Goal: Information Seeking & Learning: Find specific page/section

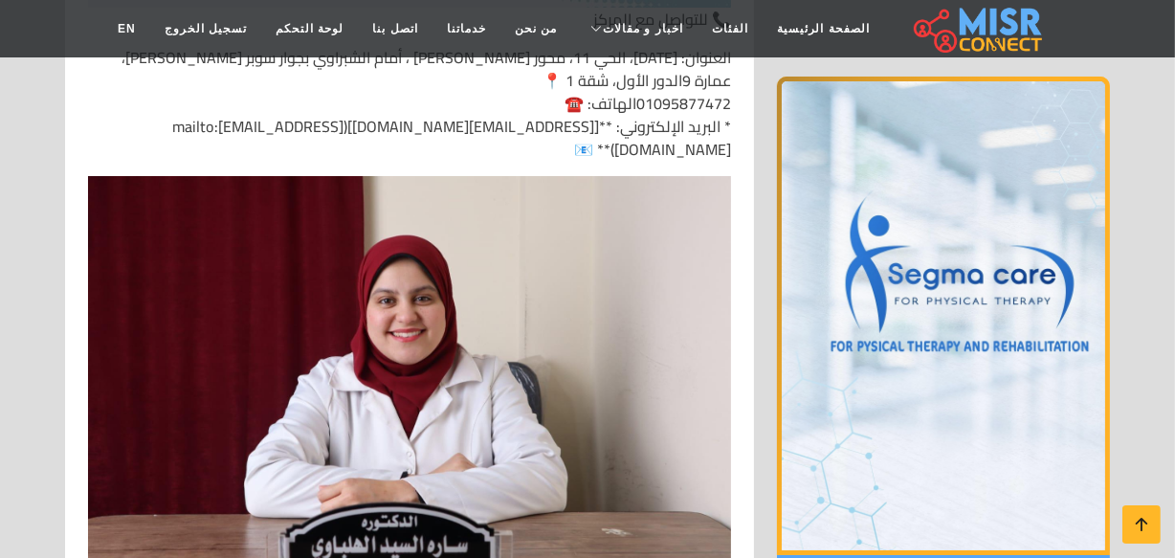
scroll to position [12877, 0]
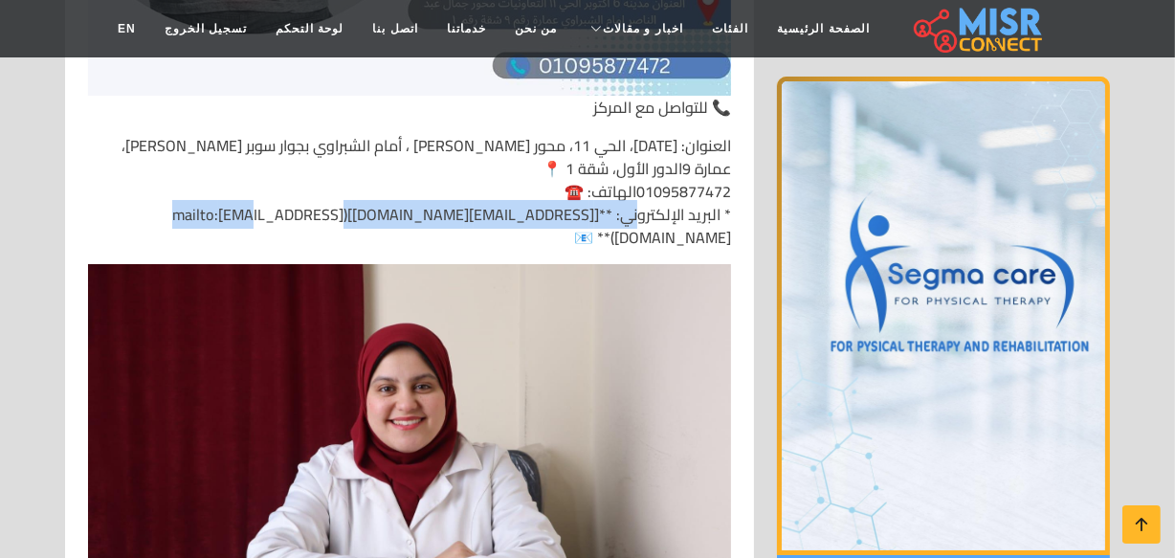
drag, startPoint x: 587, startPoint y: 241, endPoint x: 309, endPoint y: 241, distance: 277.6
click at [309, 241] on p "العنوان: 6 أكتوبر، الحي 11، محور جمال عبد الناصر ، أمام الشبراوي بجوار سوبر مار…" at bounding box center [409, 191] width 643 height 115
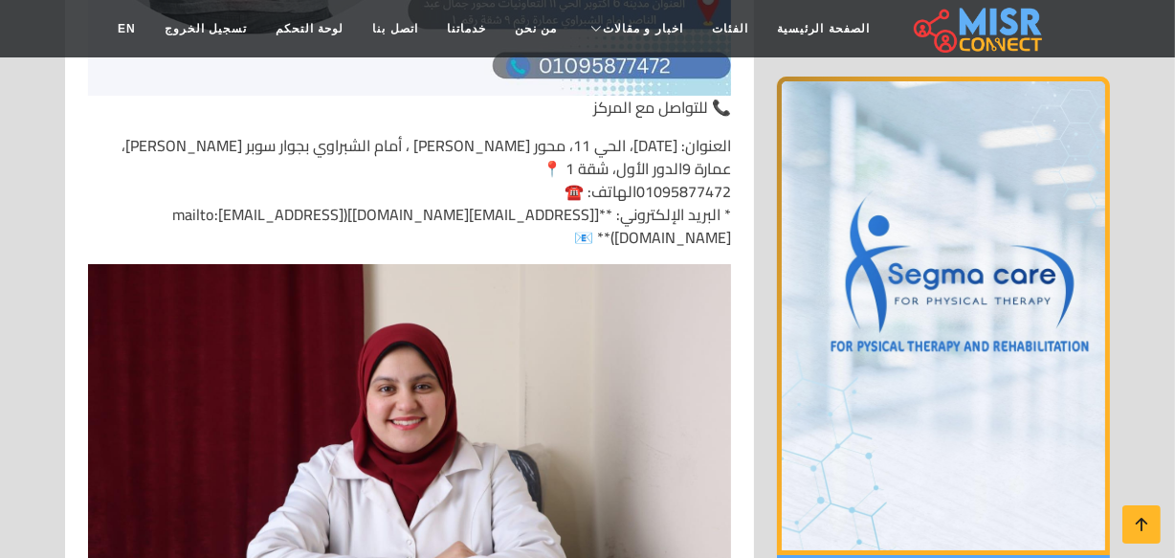
click at [426, 242] on p "العنوان: 6 أكتوبر، الحي 11، محور جمال عبد الناصر ، أمام الشبراوي بجوار سوبر مار…" at bounding box center [409, 191] width 643 height 115
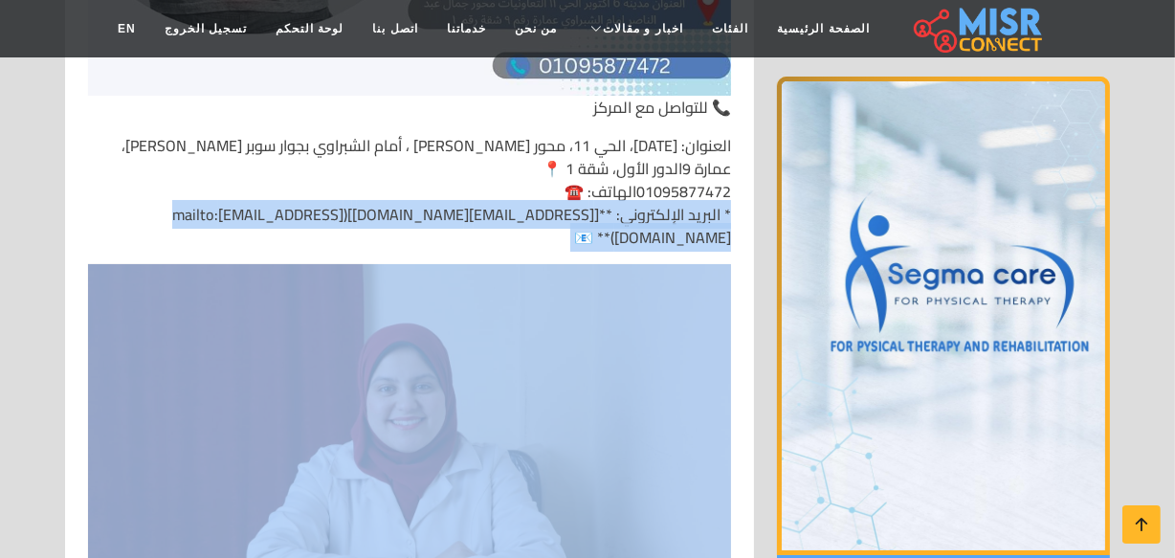
click at [426, 242] on p "العنوان: 6 أكتوبر، الحي 11، محور جمال عبد الناصر ، أمام الشبراوي بجوار سوبر مار…" at bounding box center [409, 191] width 643 height 115
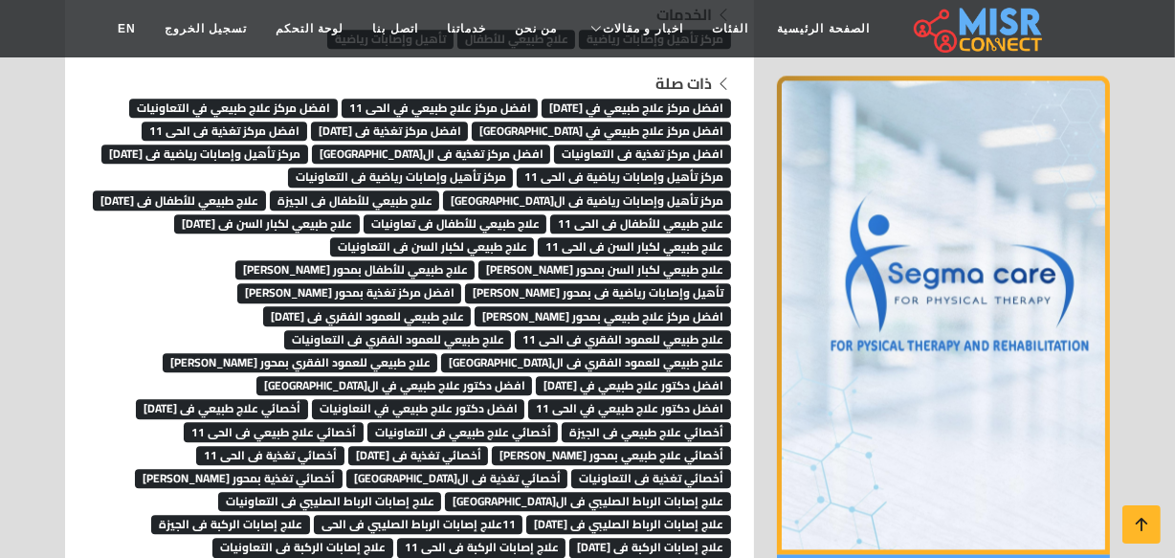
scroll to position [16967, 0]
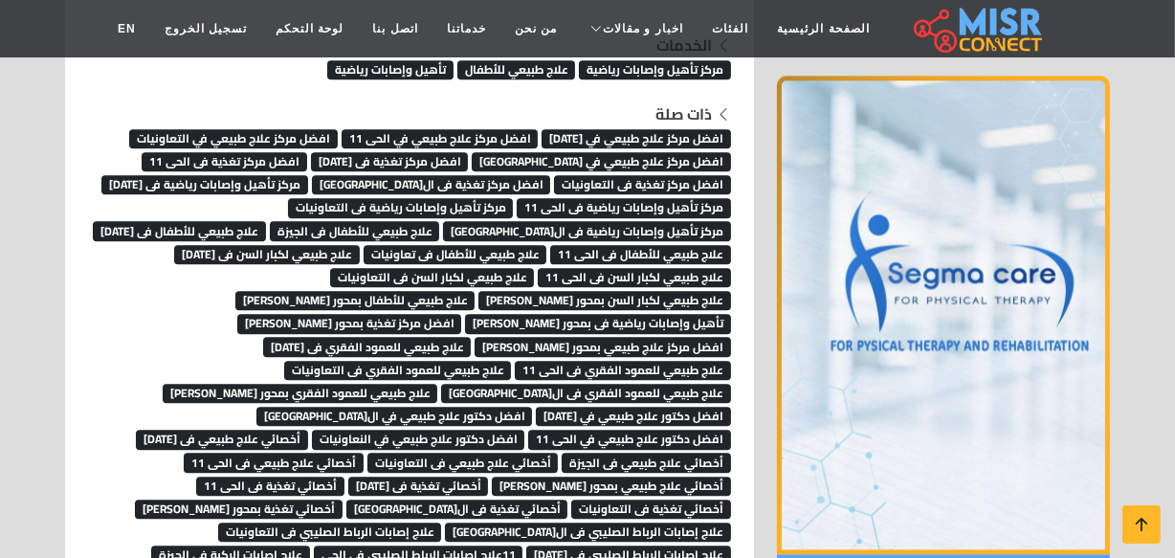
click at [643, 140] on span "افضل مركز علاج طبيعي في 6 أكتوبر" at bounding box center [637, 138] width 190 height 19
click at [496, 137] on span "افضل مركز علاج طبيعي في الحى 11" at bounding box center [440, 138] width 197 height 19
click at [299, 137] on span "افضل مركز علاج طبيعي في التعاونيات" at bounding box center [233, 138] width 209 height 19
click at [682, 159] on span "افضل مركز علاج طبيعي في الجيزة" at bounding box center [601, 161] width 259 height 19
click at [469, 160] on span "افضل مركز تغذية فى 6 اكتوبر" at bounding box center [390, 161] width 158 height 19
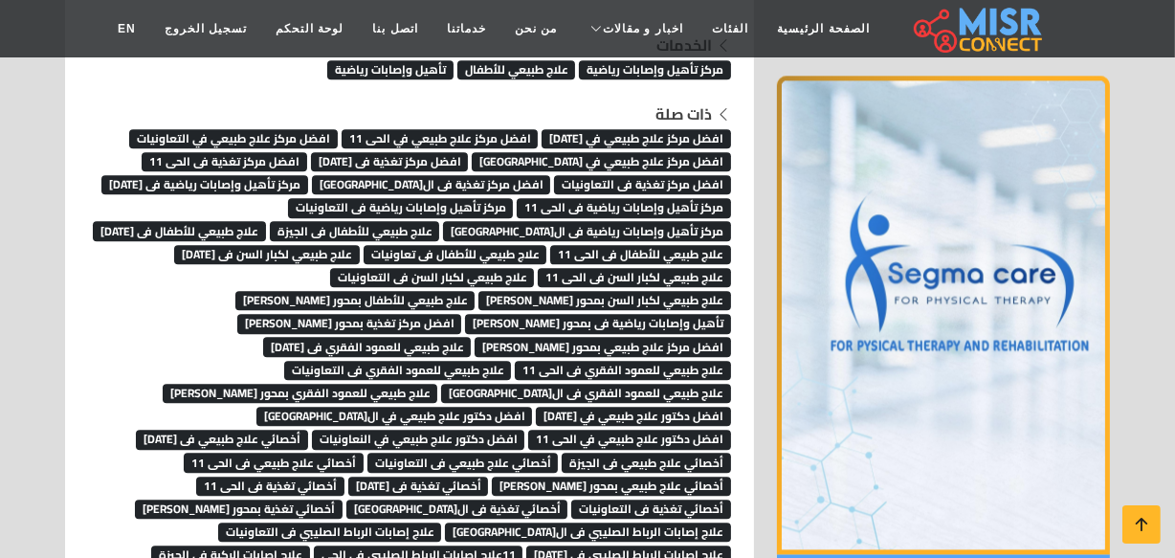
click at [303, 161] on span "افضل مركز تغذية فى الحى 11" at bounding box center [225, 161] width 166 height 19
click at [286, 182] on span "مركز تأهيل وإصابات رياضية فى 6 اكتوبر" at bounding box center [204, 184] width 207 height 19
click at [479, 178] on span "افضل مركز تغذية فى الجيزة" at bounding box center [431, 184] width 239 height 19
click at [655, 190] on span "افضل مركز تغذية فى التعاونيات" at bounding box center [642, 184] width 177 height 19
click at [661, 209] on span "مركز تأهيل وإصابات رياضية فى الحى 11" at bounding box center [624, 207] width 214 height 19
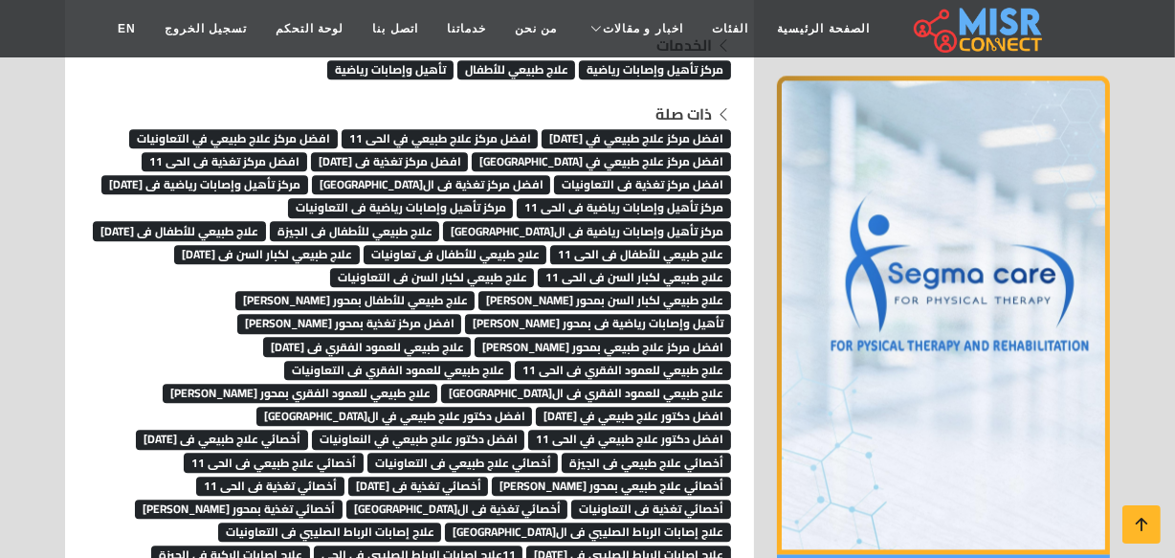
click at [499, 213] on span "مركز تأهيل وإصابات رياضية فى التعاونيات" at bounding box center [401, 207] width 226 height 19
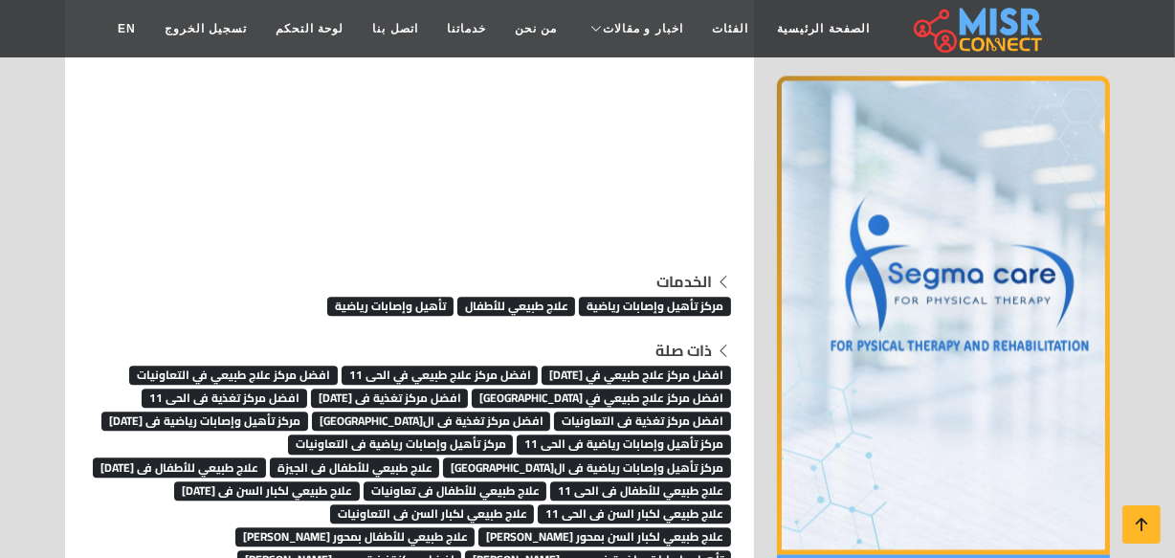
scroll to position [16831, 0]
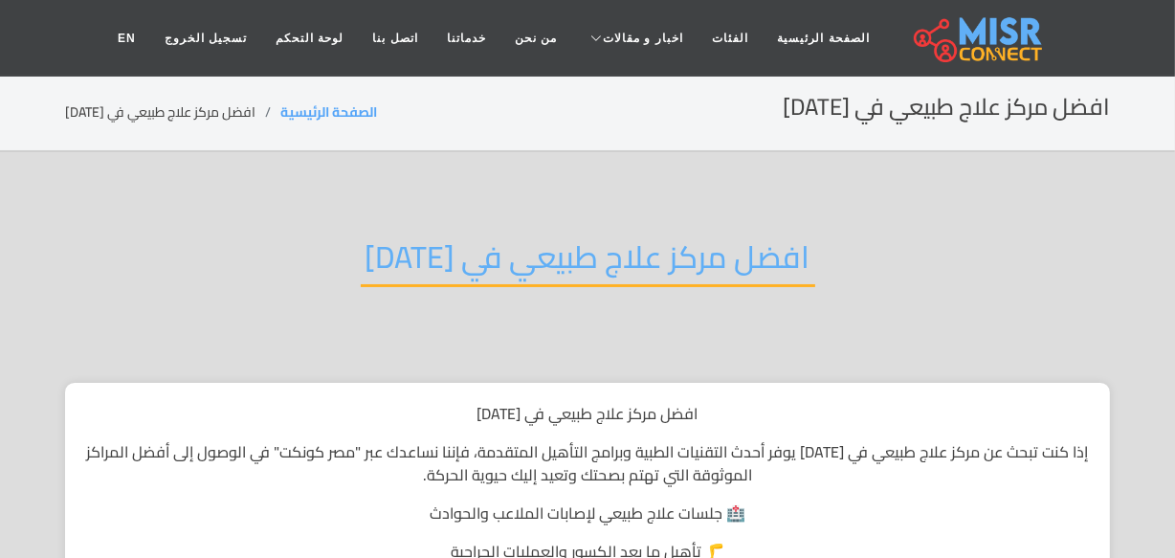
click at [659, 243] on h2 "افضل مركز علاج طبيعي في 6 أكتوبر" at bounding box center [588, 262] width 455 height 49
click at [659, 255] on h2 "افضل مركز علاج طبيعي في 6 أكتوبر" at bounding box center [588, 262] width 455 height 49
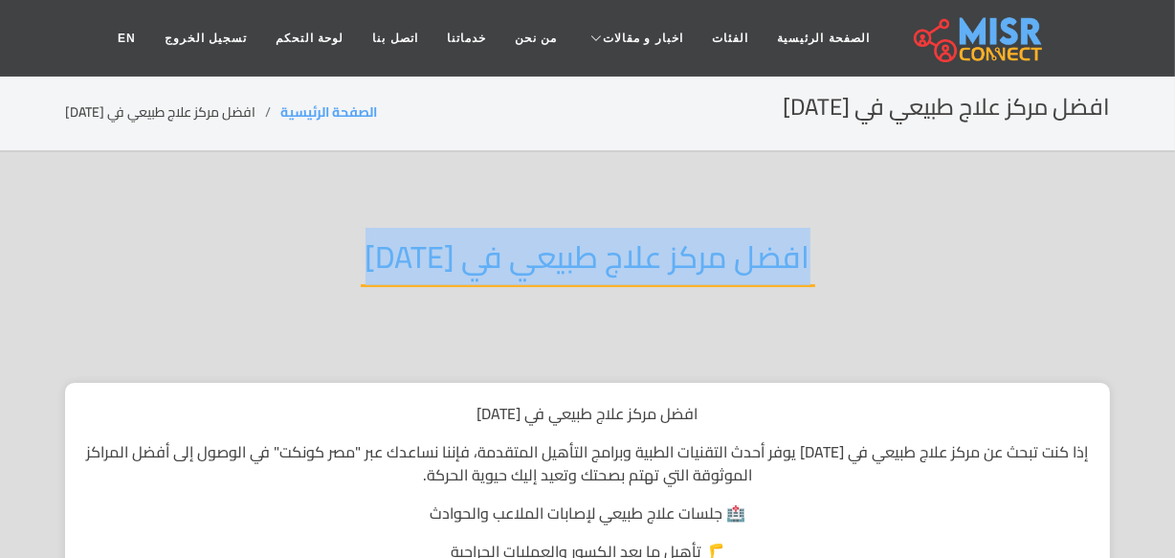
click at [659, 255] on h2 "افضل مركز علاج طبيعي في 6 أكتوبر" at bounding box center [588, 262] width 455 height 49
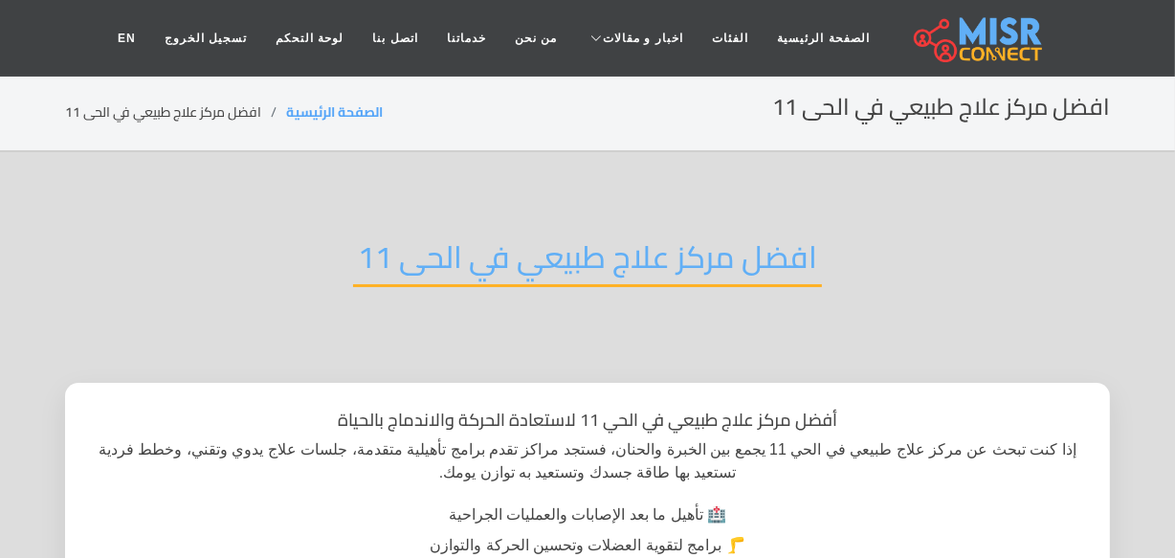
click at [547, 266] on h2 "افضل مركز علاج طبيعي في الحى 11" at bounding box center [587, 262] width 469 height 49
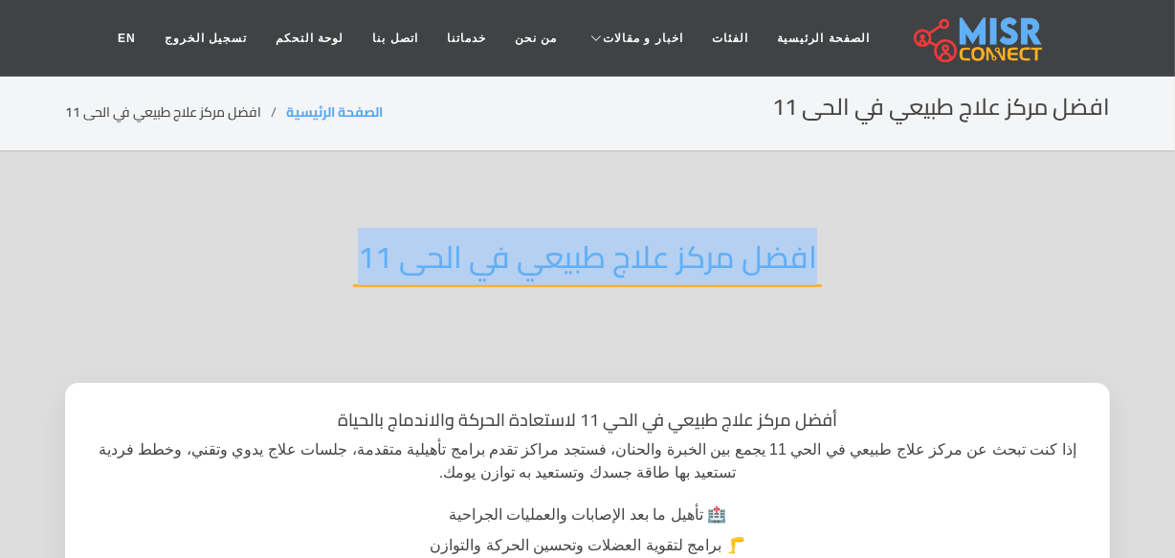
click at [547, 266] on h2 "افضل مركز علاج طبيعي في الحى 11" at bounding box center [587, 262] width 469 height 49
copy div "افضل مركز علاج طبيعي في الحى 11"
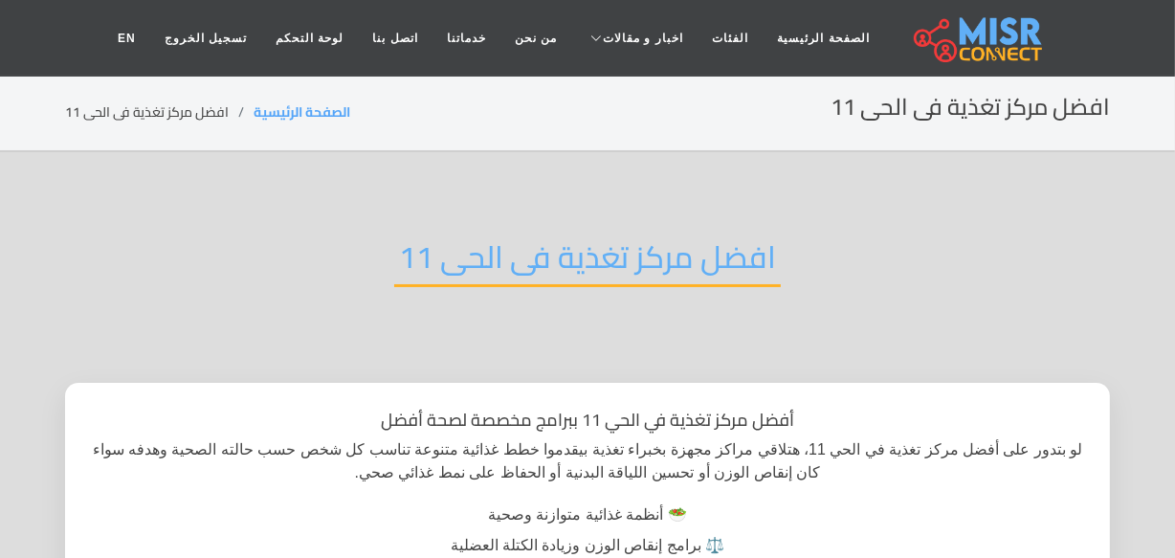
click at [551, 264] on h2 "افضل مركز تغذية فى الحى 11" at bounding box center [587, 262] width 387 height 49
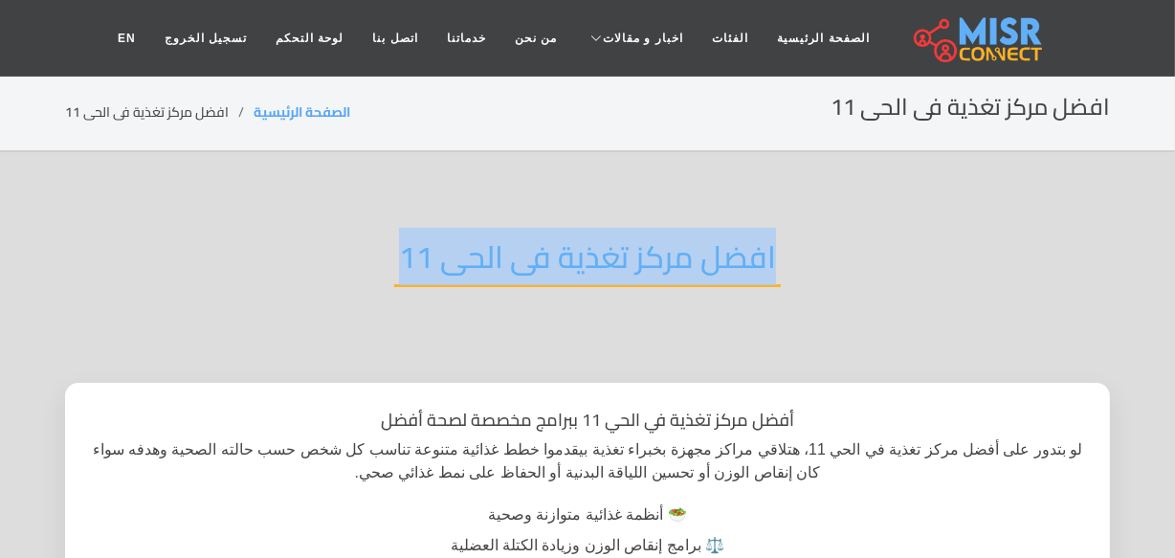
click at [551, 264] on h2 "افضل مركز تغذية فى الحى 11" at bounding box center [587, 262] width 387 height 49
copy div "افضل مركز تغذية فى الحى 11"
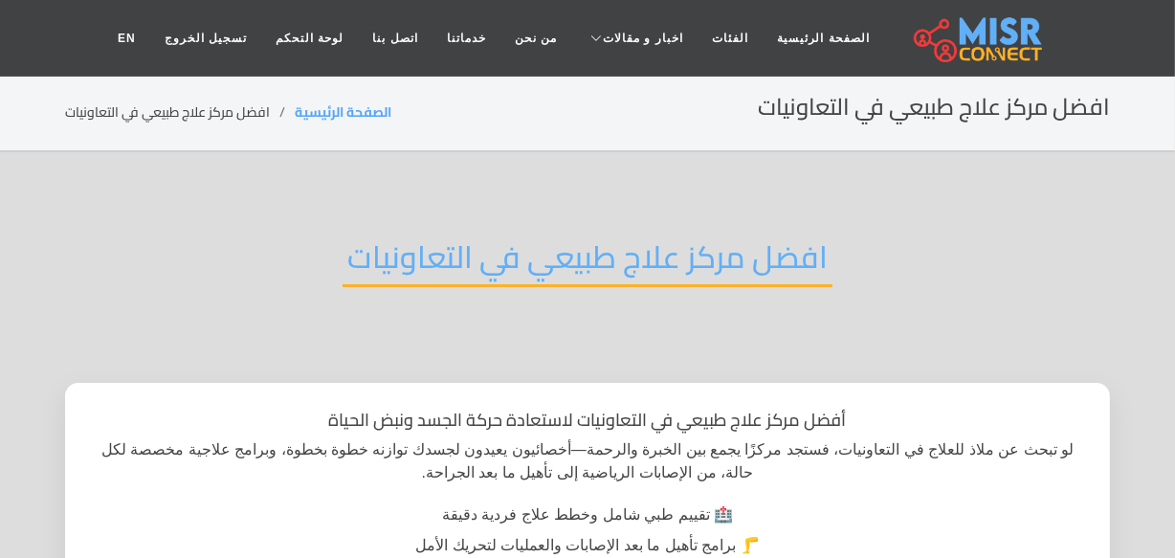
click at [534, 252] on h2 "افضل مركز علاج طبيعي في التعاونيات" at bounding box center [588, 262] width 490 height 49
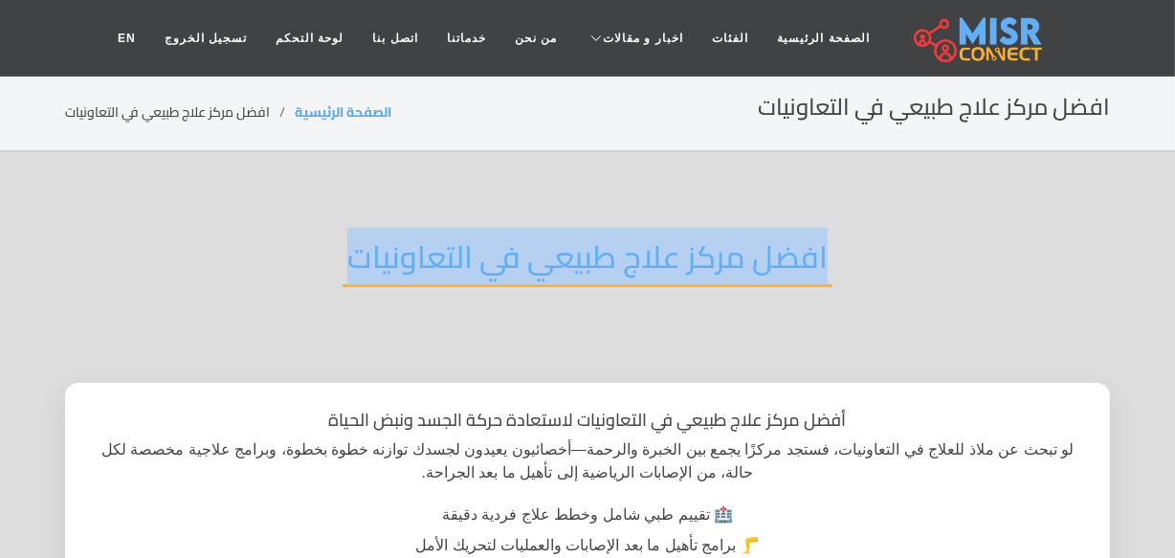
click at [534, 252] on h2 "افضل مركز علاج طبيعي في التعاونيات" at bounding box center [588, 262] width 490 height 49
copy div "افضل مركز علاج طبيعي في التعاونيات"
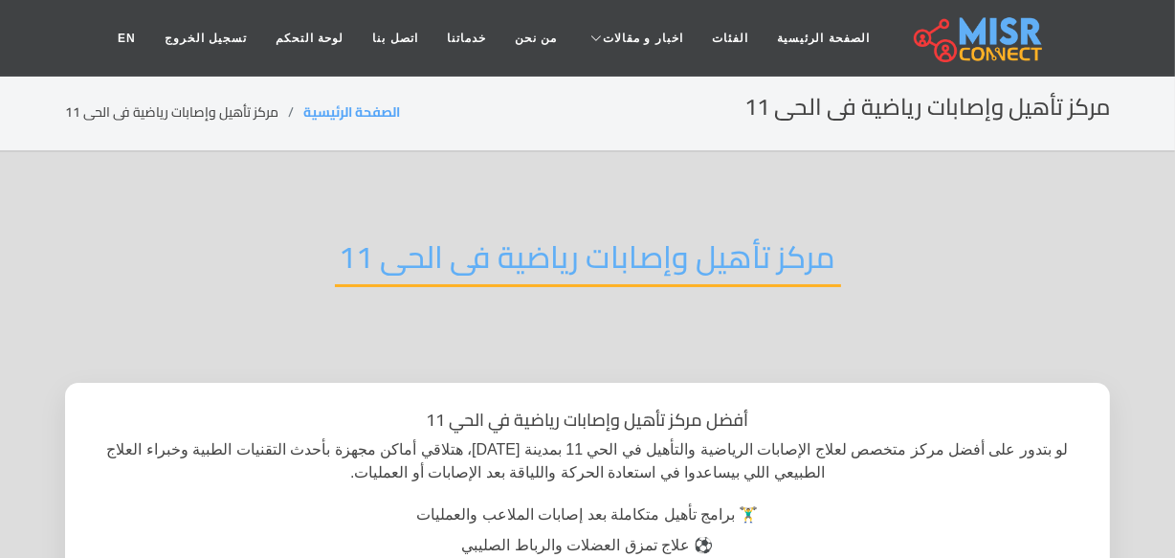
click at [595, 268] on h2 "مركز تأهيل وإصابات رياضية فى الحى 11" at bounding box center [588, 262] width 506 height 49
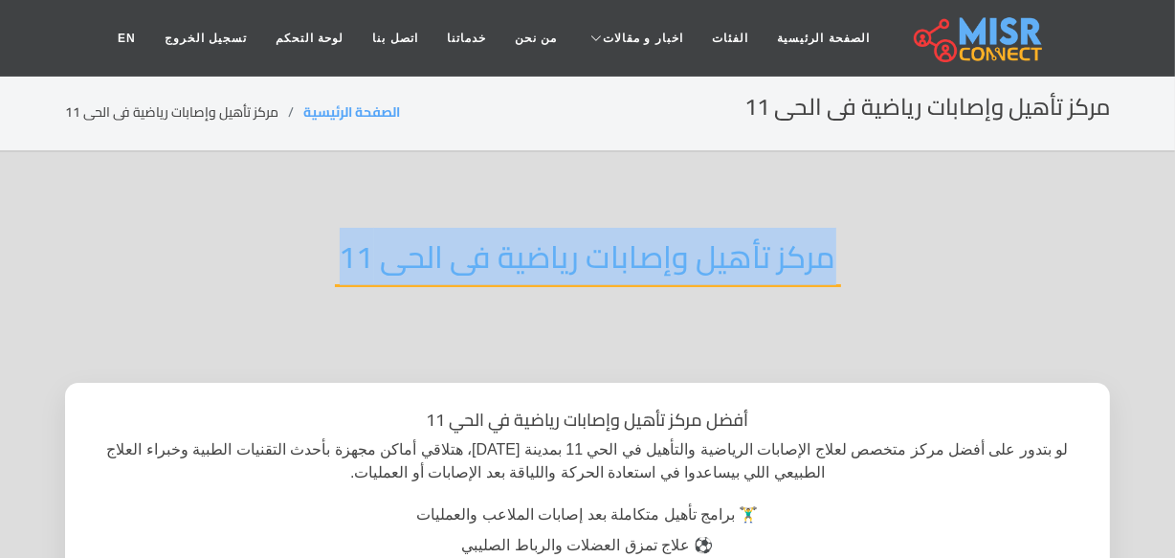
click at [595, 268] on h2 "مركز تأهيل وإصابات رياضية فى الحى 11" at bounding box center [588, 262] width 506 height 49
copy div "مركز تأهيل وإصابات رياضية فى الحى 11"
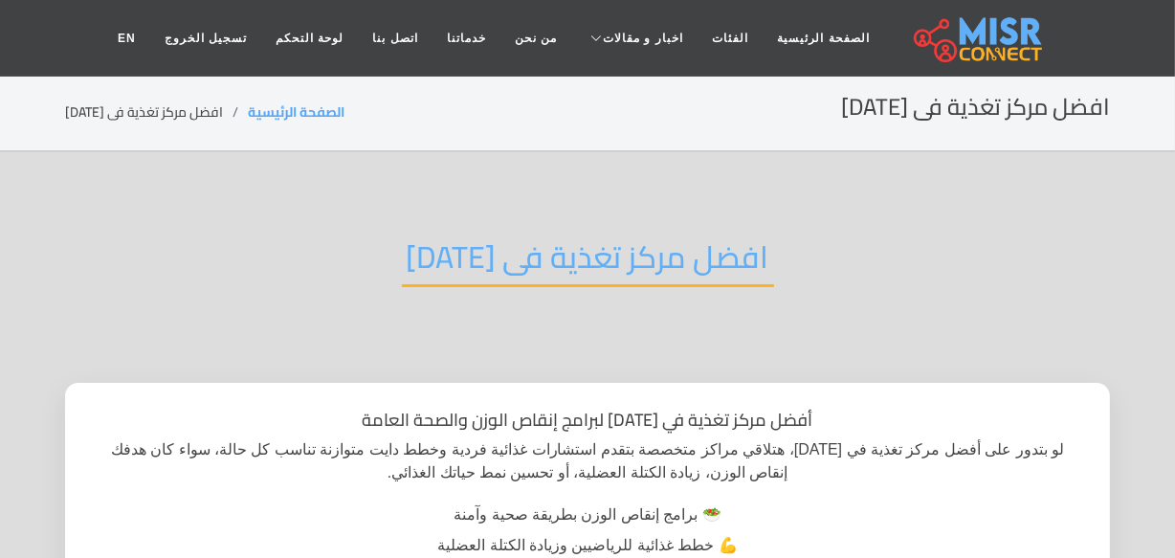
click at [576, 253] on h2 "افضل مركز تغذية فى [DATE]" at bounding box center [588, 262] width 372 height 49
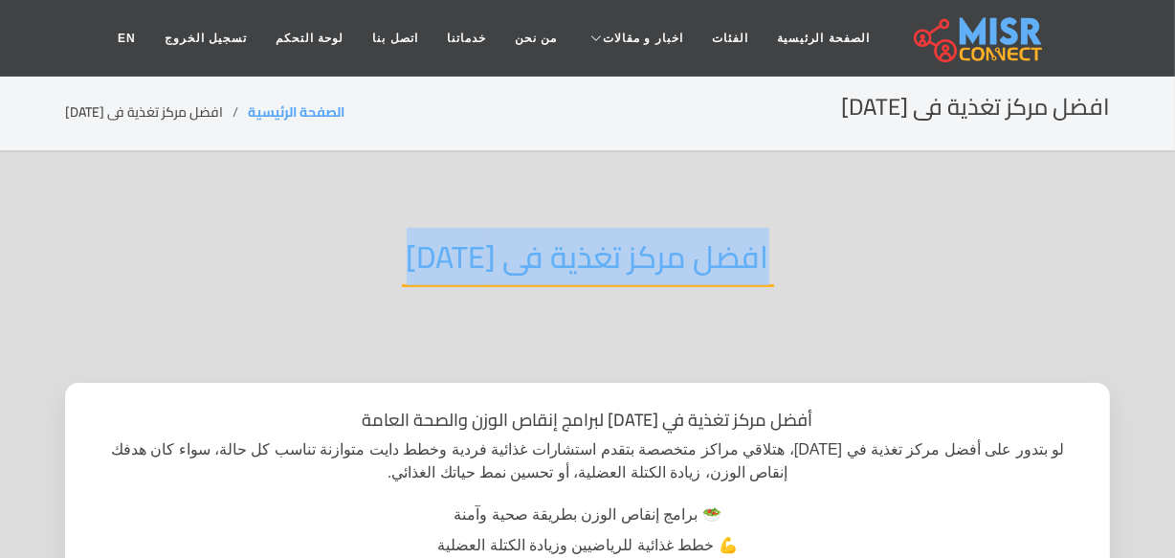
click at [576, 253] on h2 "افضل مركز تغذية فى [DATE]" at bounding box center [588, 262] width 372 height 49
copy div "افضل مركز تغذية فى [DATE]"
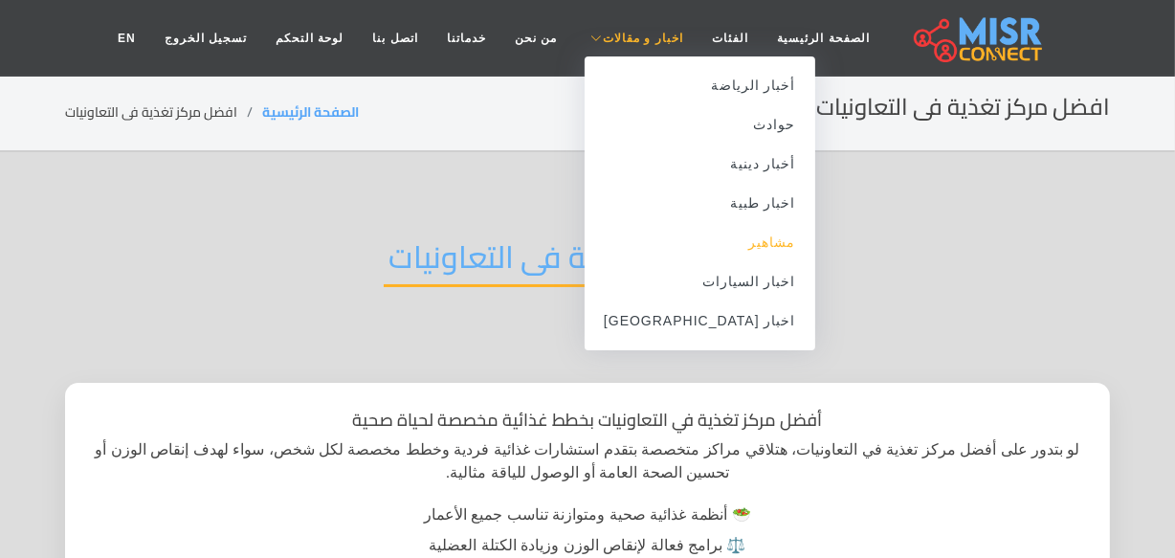
click at [585, 259] on link "مشاهير" at bounding box center [700, 242] width 231 height 39
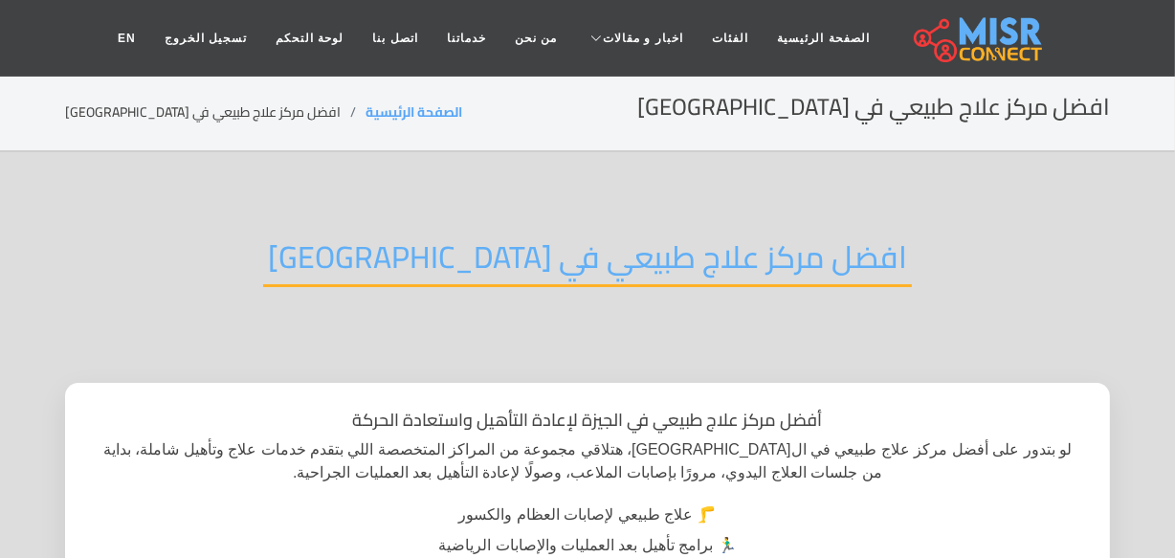
click at [512, 269] on h2 "افضل مركز علاج طبيعي في [GEOGRAPHIC_DATA]" at bounding box center [587, 262] width 649 height 49
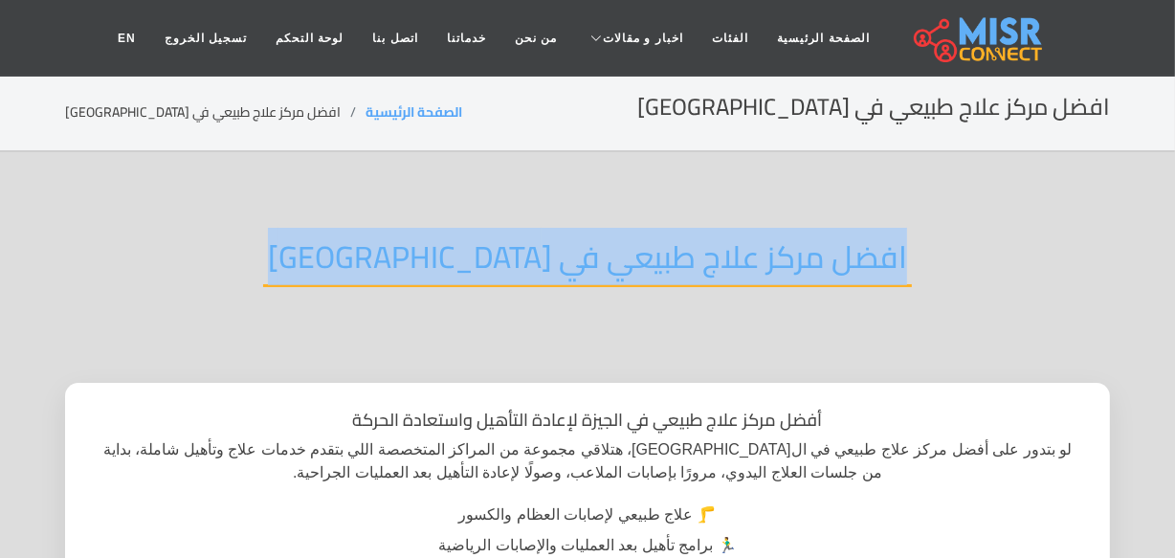
click at [512, 269] on h2 "افضل مركز علاج طبيعي في الجيزة" at bounding box center [587, 262] width 649 height 49
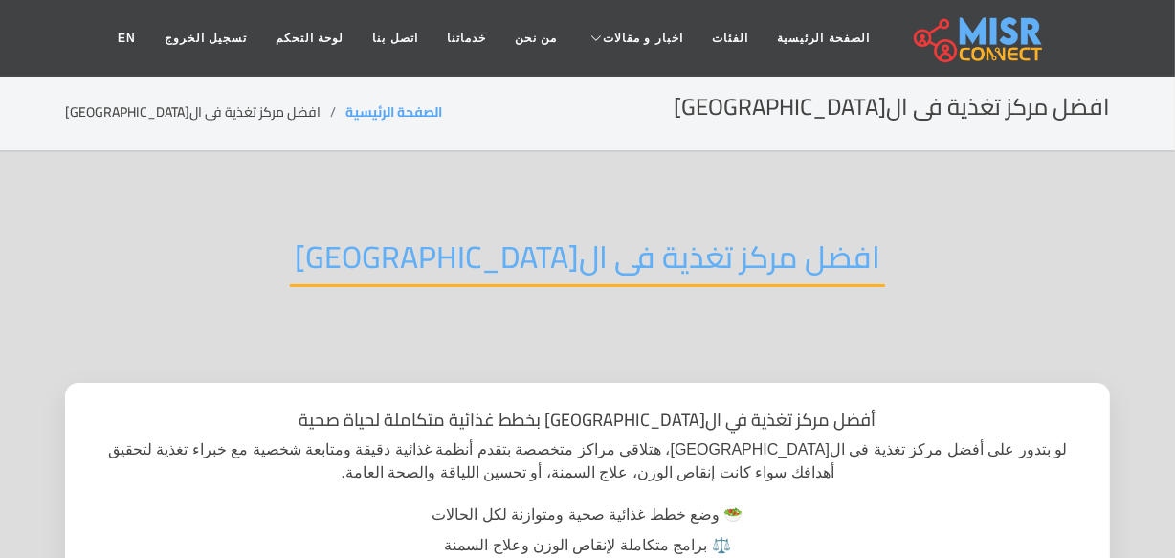
click at [669, 287] on div "افضل مركز تغذية فى الجيزة" at bounding box center [587, 272] width 1045 height 125
click at [675, 277] on h2 "افضل مركز تغذية فى الجيزة" at bounding box center [587, 262] width 595 height 49
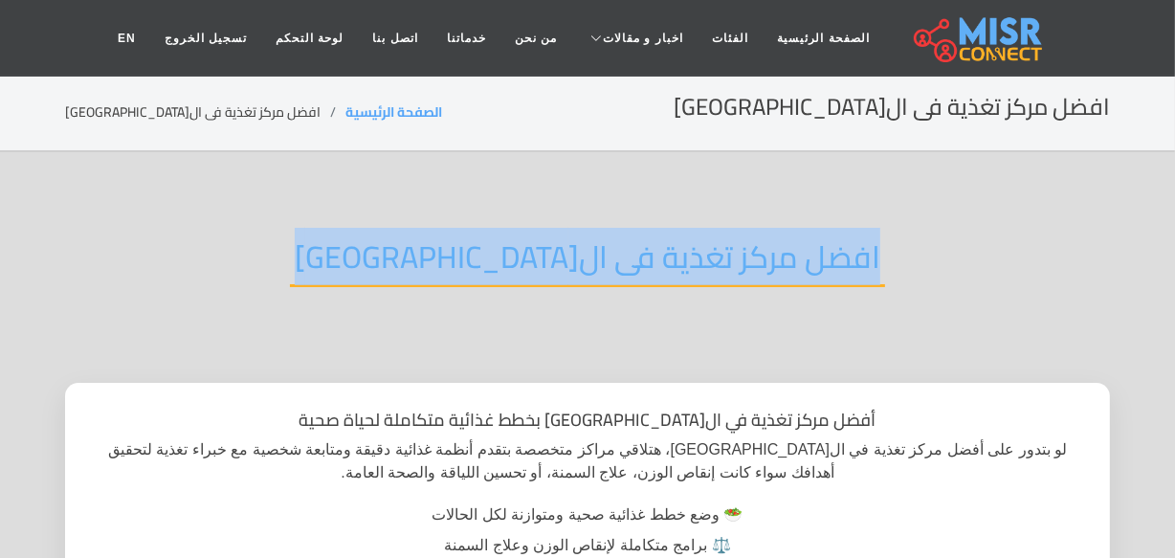
click at [675, 277] on h2 "افضل مركز تغذية فى الجيزة" at bounding box center [587, 262] width 595 height 49
copy div "افضل مركز تغذية فى الجيزة"
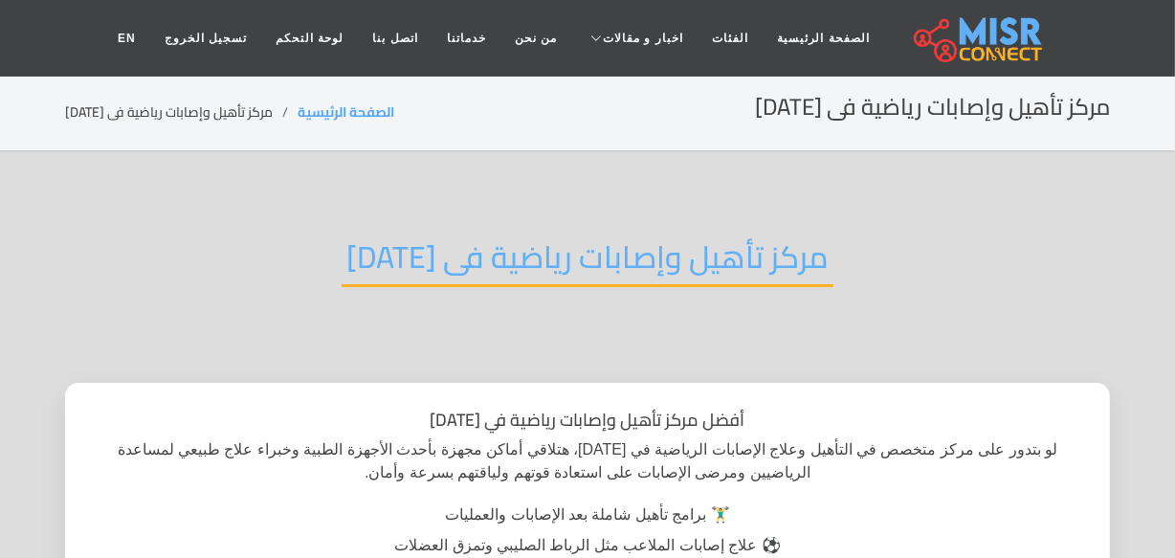
click at [490, 262] on h2 "مركز تأهيل وإصابات رياضية فى [DATE]" at bounding box center [588, 262] width 492 height 49
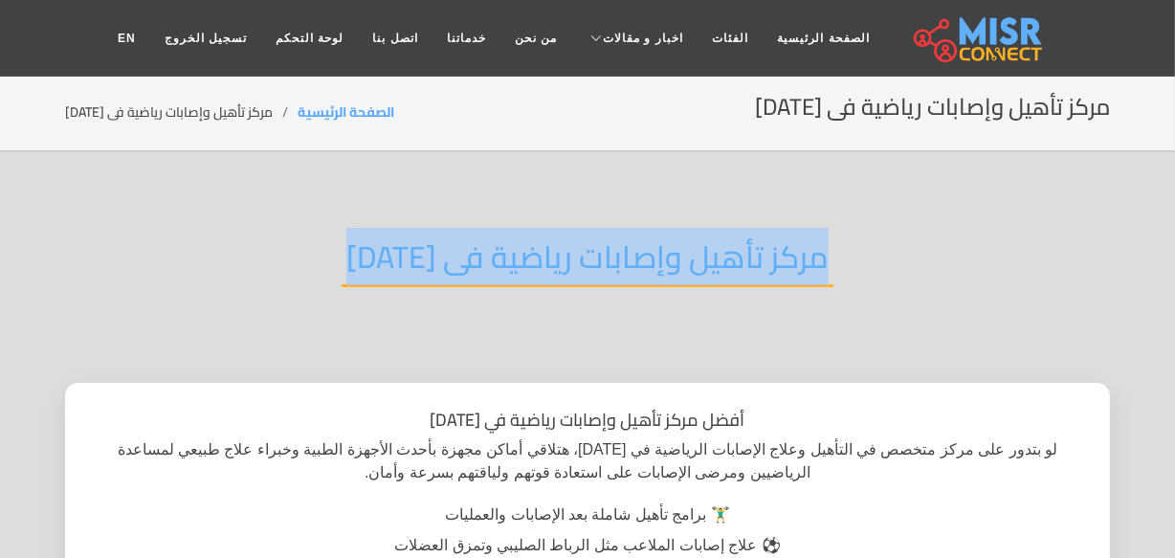
click at [490, 262] on h2 "مركز تأهيل وإصابات رياضية فى [DATE]" at bounding box center [588, 262] width 492 height 49
copy div "مركز تأهيل وإصابات رياضية فى 6 اكتوبر"
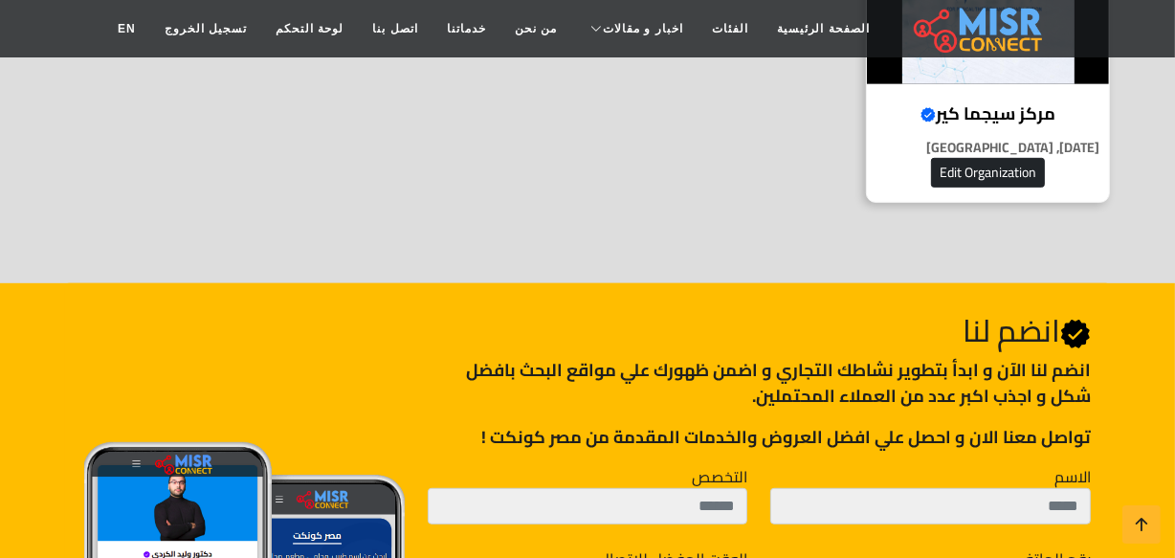
scroll to position [609, 0]
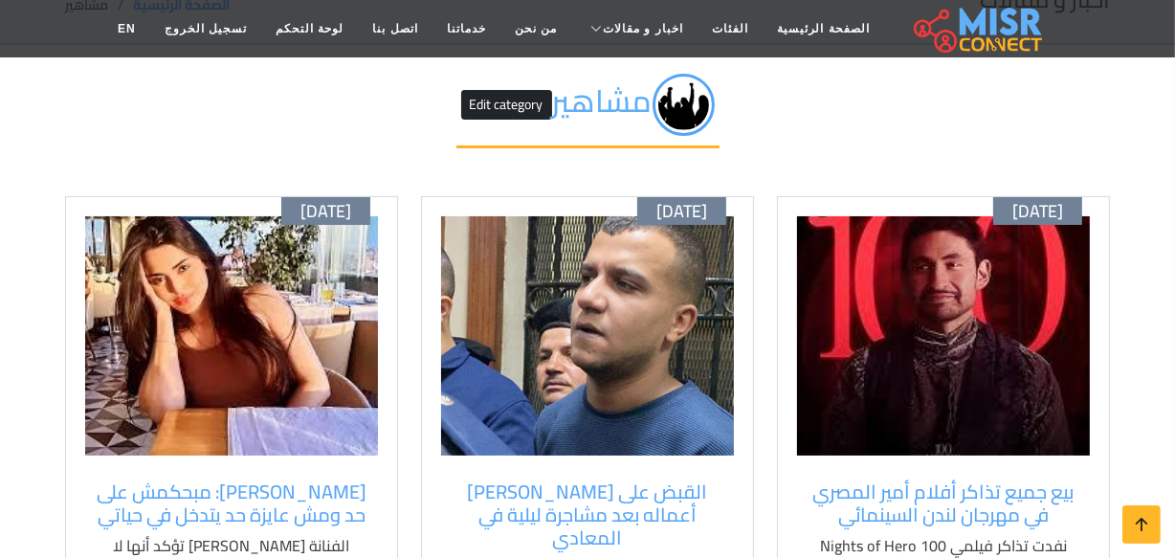
scroll to position [260, 0]
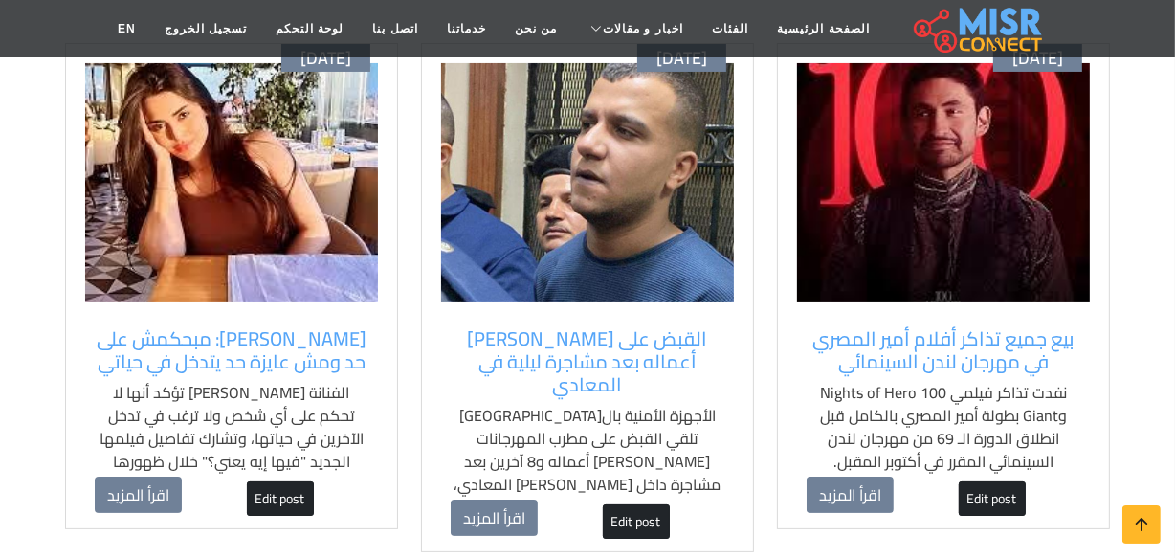
click at [371, 208] on img at bounding box center [231, 182] width 293 height 239
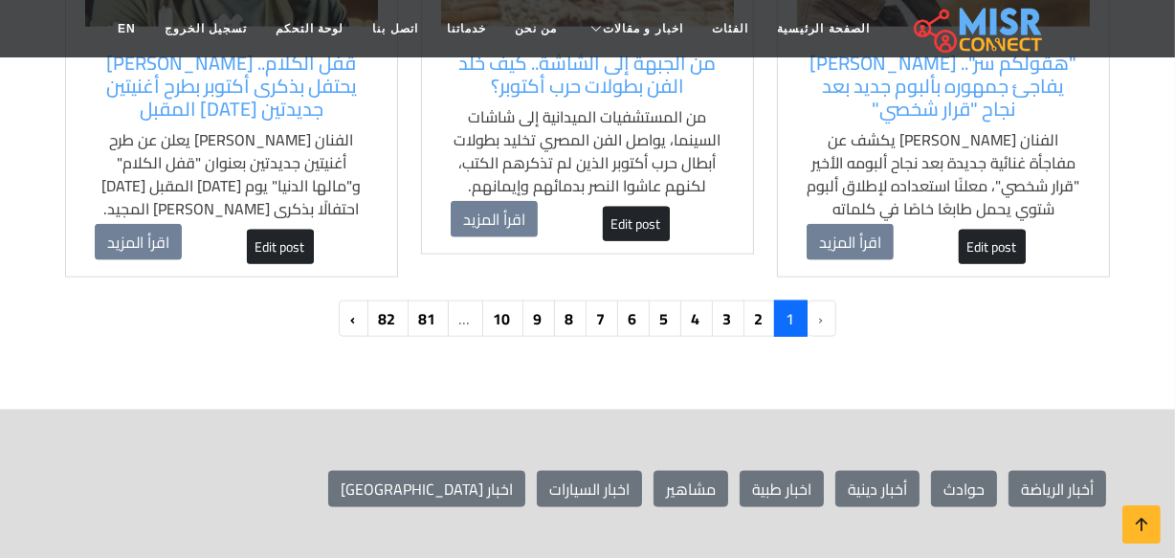
scroll to position [2087, 0]
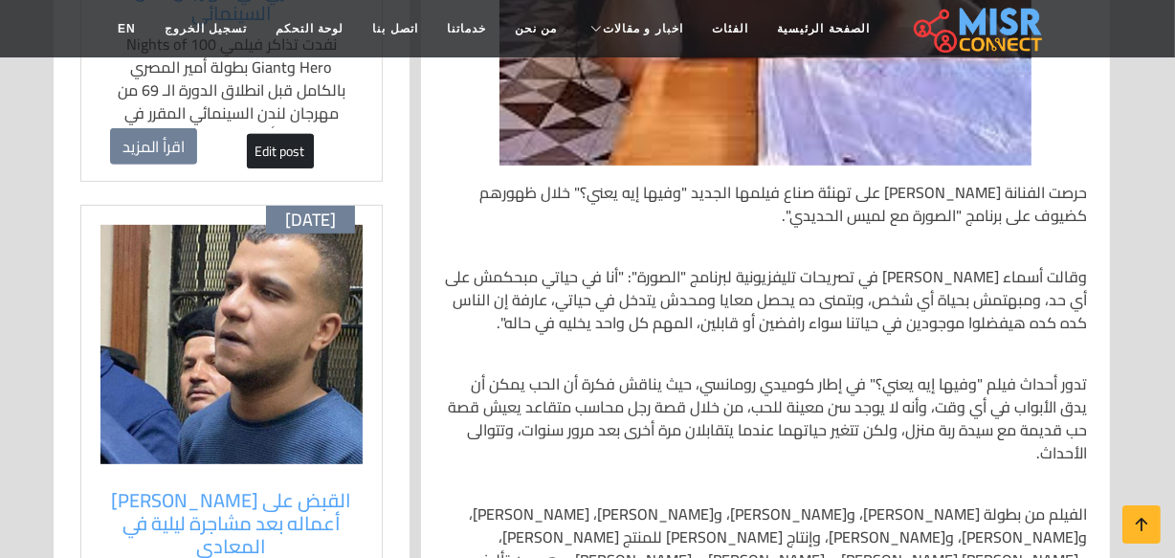
scroll to position [783, 0]
